Goal: Download file/media

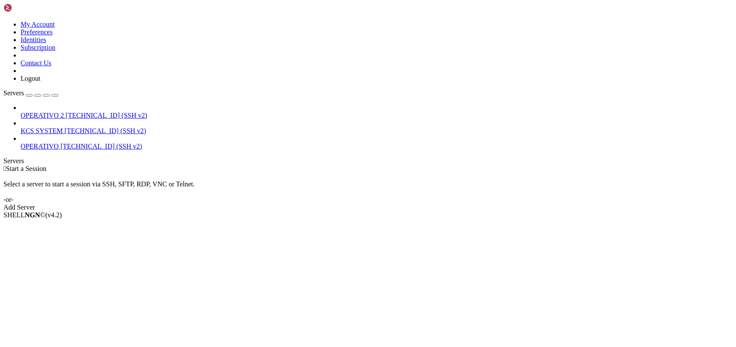
click at [21, 127] on icon at bounding box center [21, 127] width 0 height 0
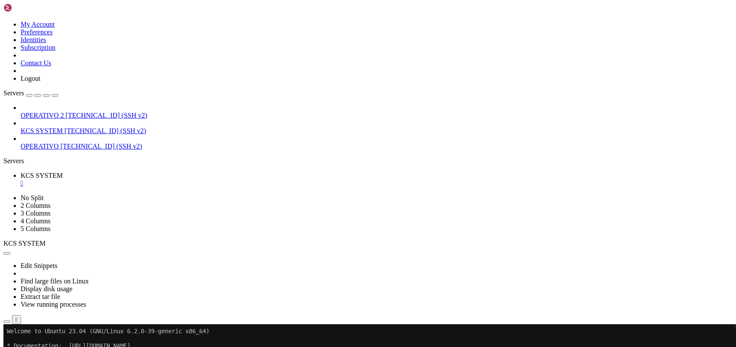
click at [7, 322] on icon "button" at bounding box center [7, 322] width 0 height 0
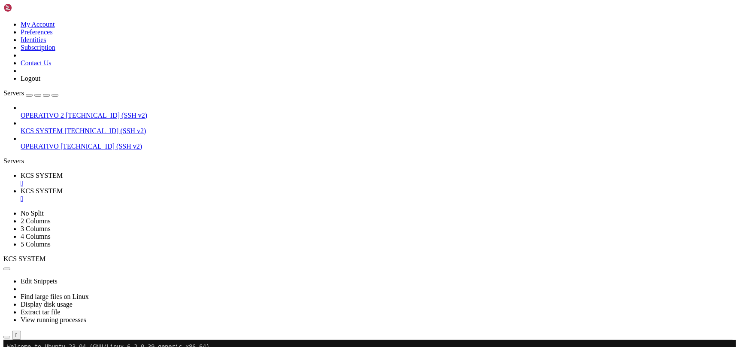
type input "/home/ubuntu/31-app-odoo2/templates"
